Goal: Find specific page/section: Find specific page/section

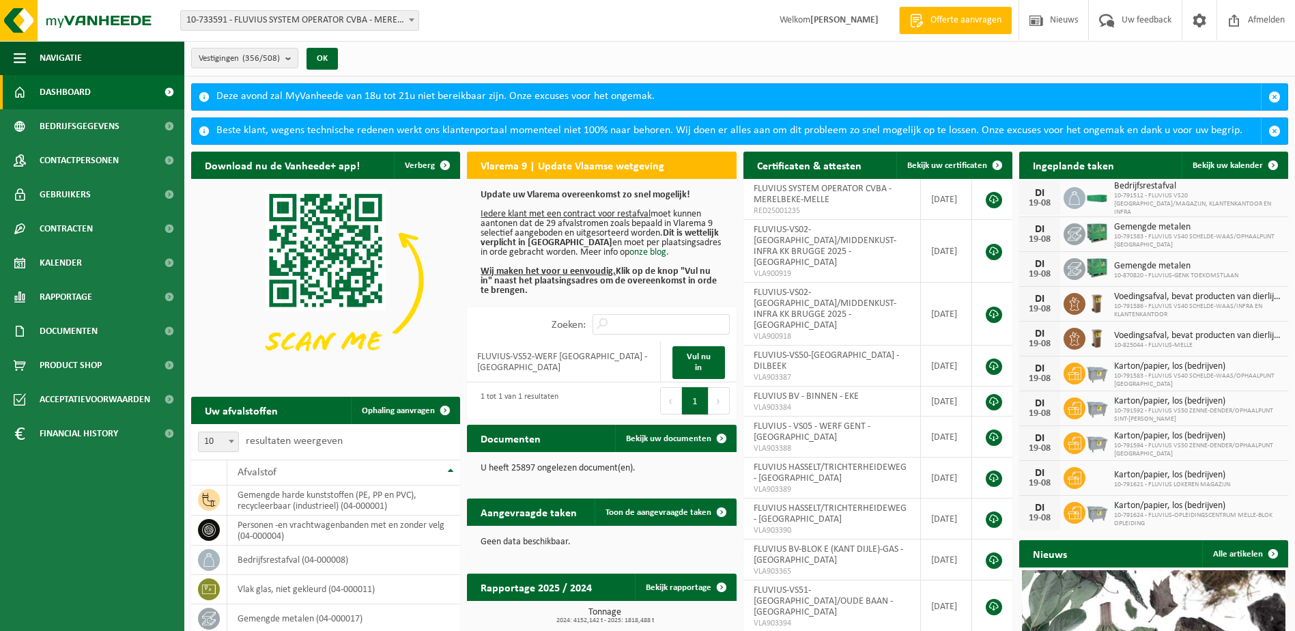
click at [347, 18] on span "10-733591 - FLUVIUS SYSTEM OPERATOR CVBA - MERELBEKE-MELLE" at bounding box center [300, 20] width 238 height 19
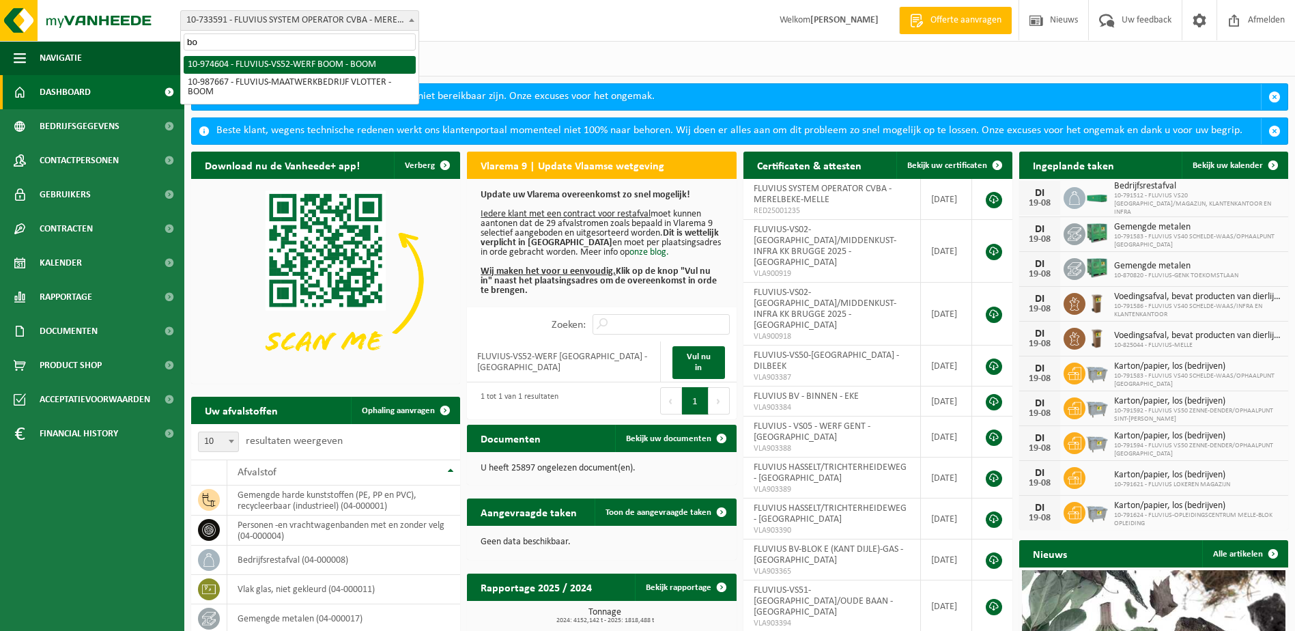
type input "b"
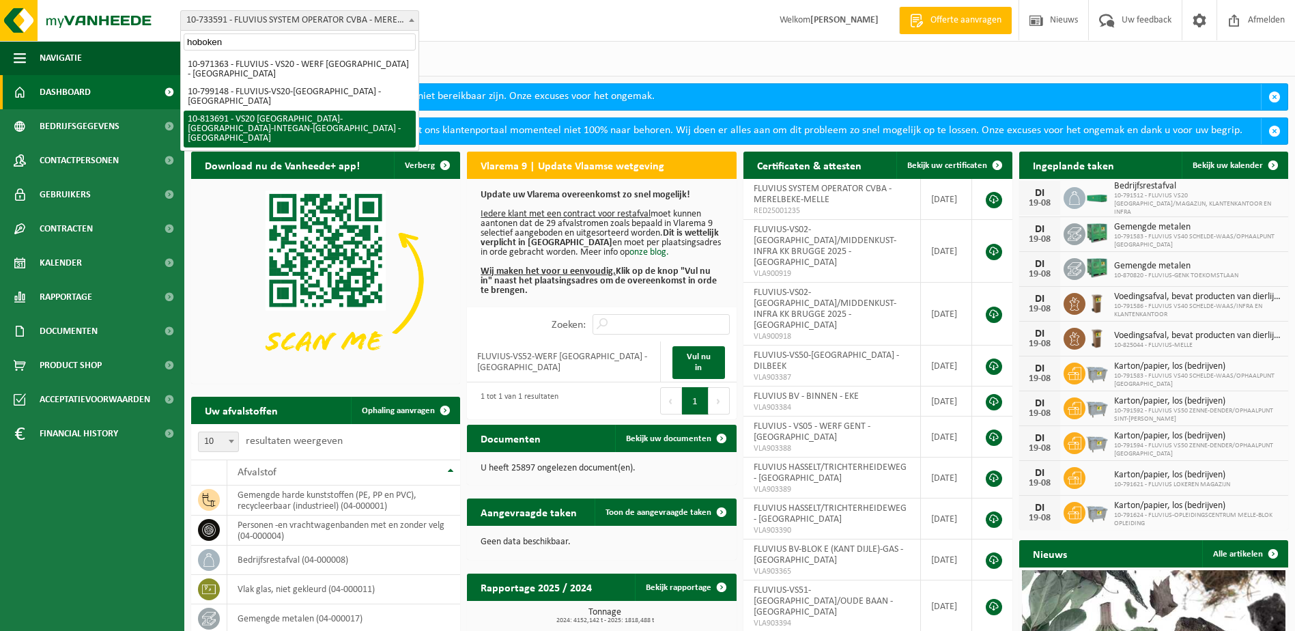
type input "hoboken"
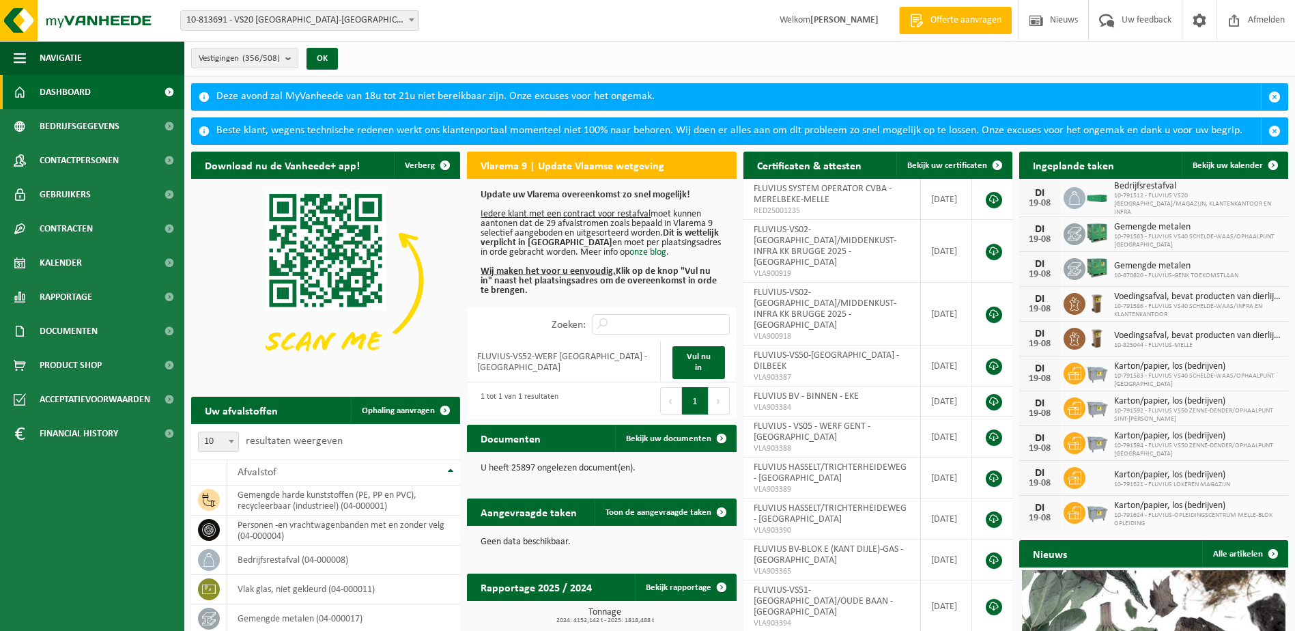
select select "37290"
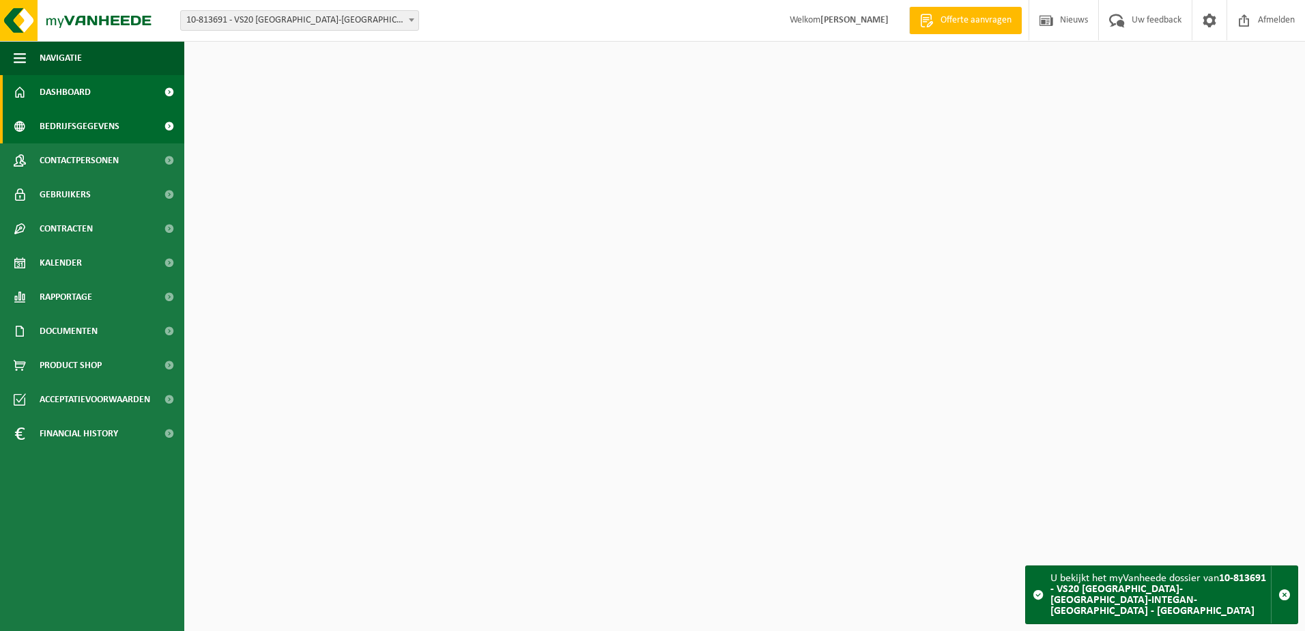
click at [38, 124] on link "Bedrijfsgegevens" at bounding box center [92, 126] width 184 height 34
